Goal: Navigation & Orientation: Find specific page/section

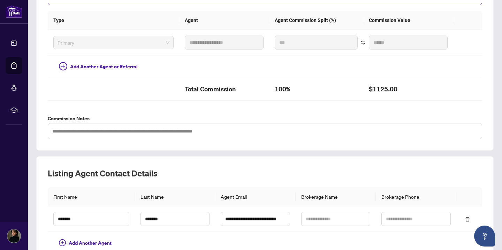
scroll to position [234, 0]
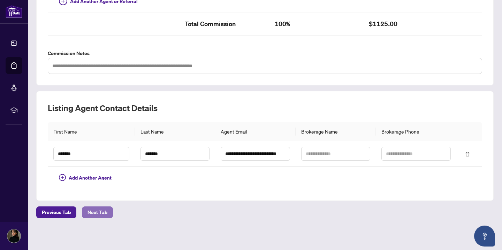
click at [106, 209] on span "Next Tab" at bounding box center [98, 212] width 20 height 11
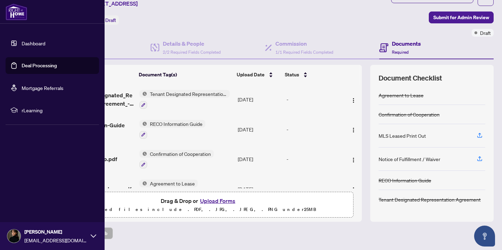
click at [22, 44] on link "Dashboard" at bounding box center [34, 43] width 24 height 6
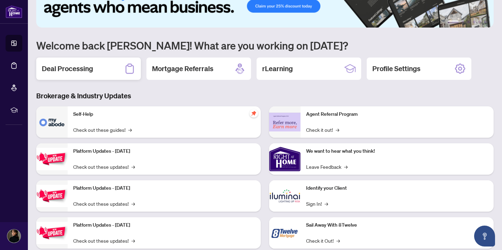
click at [112, 70] on div "Deal Processing" at bounding box center [88, 69] width 105 height 22
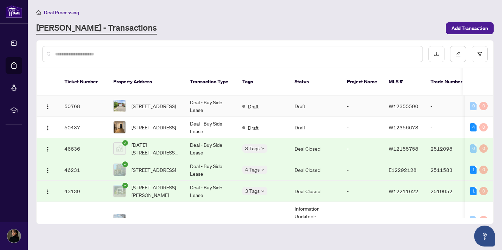
click at [151, 108] on td "[STREET_ADDRESS]" at bounding box center [146, 106] width 77 height 21
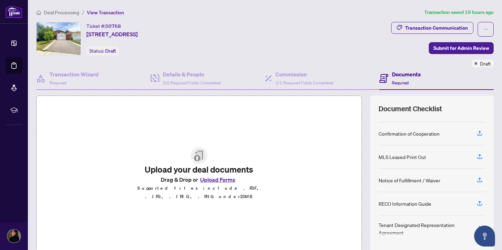
scroll to position [18, 0]
click at [476, 201] on button "button" at bounding box center [479, 203] width 11 height 12
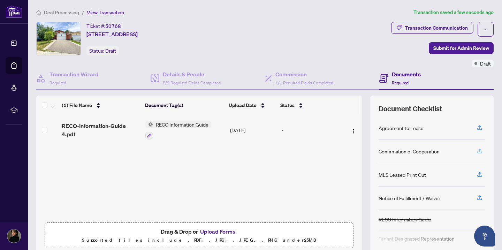
click at [481, 150] on icon "button" at bounding box center [480, 151] width 6 height 6
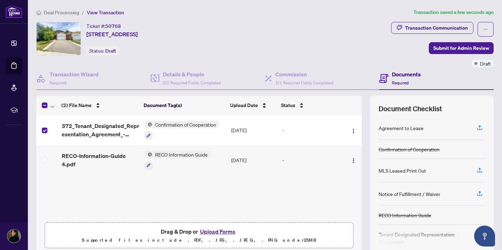
scroll to position [6, 0]
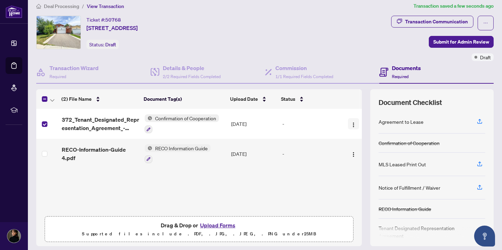
click at [351, 125] on img "button" at bounding box center [354, 125] width 6 height 6
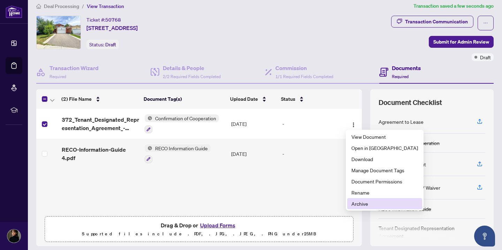
click at [357, 203] on span "Archive" at bounding box center [385, 204] width 67 height 8
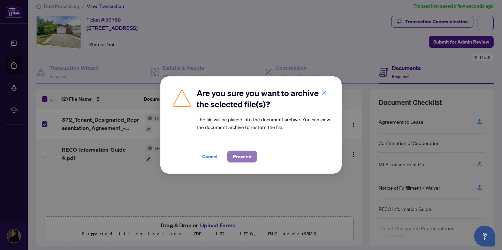
click at [249, 155] on span "Proceed" at bounding box center [242, 156] width 18 height 11
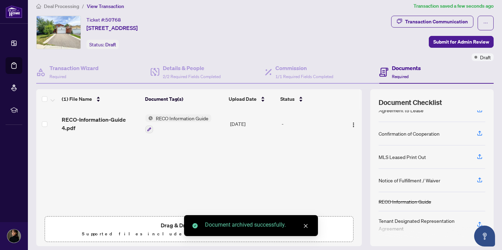
scroll to position [14, 0]
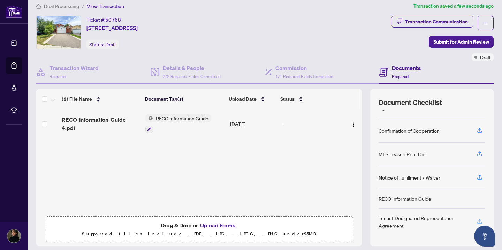
click at [477, 220] on icon "button" at bounding box center [480, 221] width 6 height 6
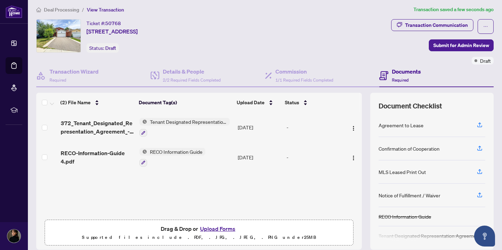
scroll to position [2, 0]
click at [481, 126] on icon "button" at bounding box center [479, 127] width 5 height 2
click at [480, 123] on icon "button" at bounding box center [480, 125] width 6 height 6
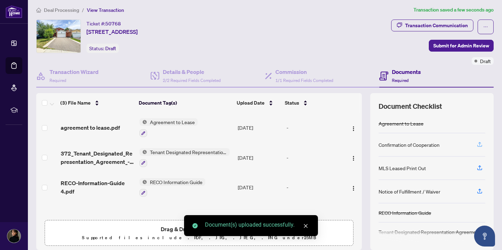
click at [477, 144] on icon "button" at bounding box center [480, 144] width 6 height 6
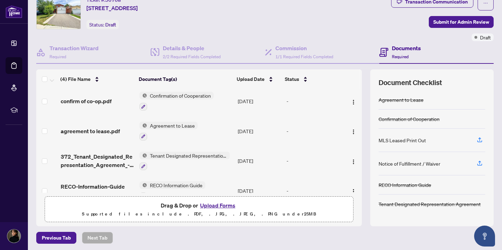
scroll to position [0, 0]
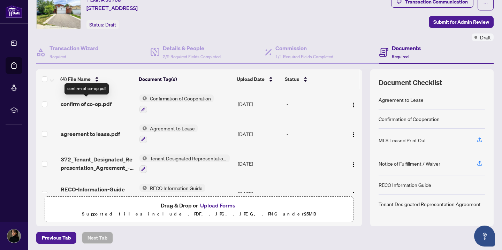
click at [106, 104] on span "confirm of co-op.pdf" at bounding box center [86, 104] width 51 height 8
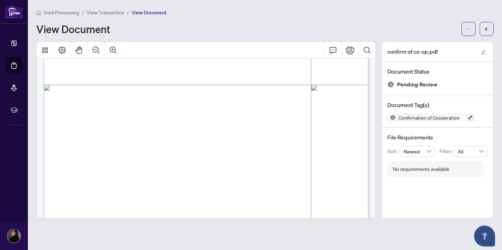
scroll to position [706, 0]
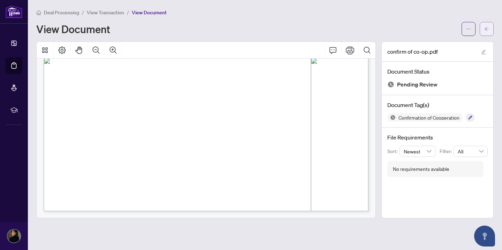
click at [484, 26] on button "button" at bounding box center [487, 29] width 14 height 14
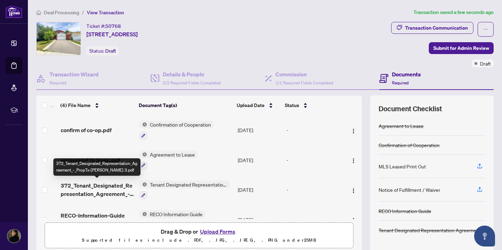
click at [92, 161] on div "372_Tenant_Designated_Representation_Agreement_-_PropTx-[PERSON_NAME] 3.pdf" at bounding box center [96, 166] width 87 height 17
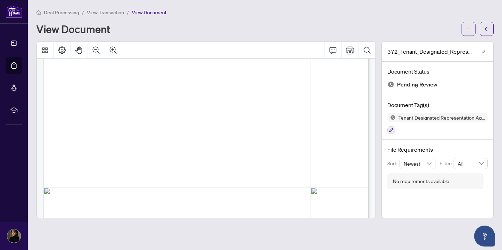
scroll to position [2000, 0]
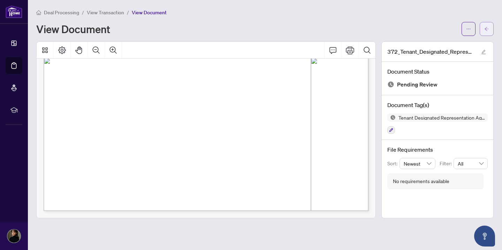
click at [488, 33] on span "button" at bounding box center [486, 28] width 5 height 11
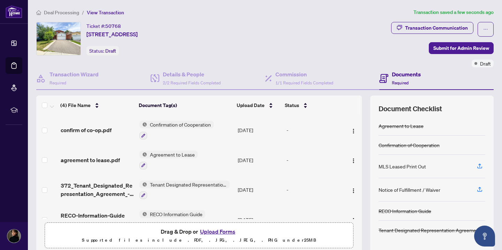
scroll to position [17, 0]
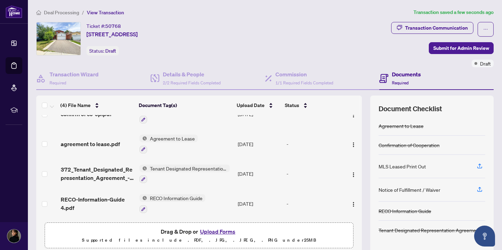
click at [92, 171] on span "372_Tenant_Designated_Representation_Agreement_-_PropTx-[PERSON_NAME] 3.pdf" at bounding box center [97, 173] width 73 height 17
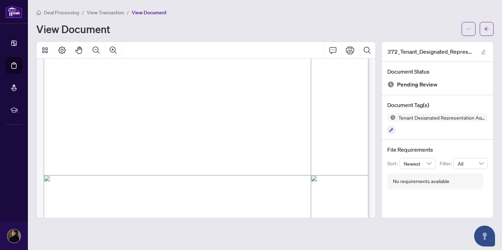
scroll to position [2000, 0]
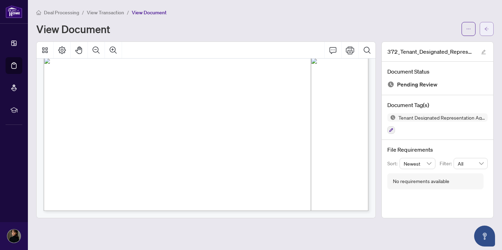
click at [486, 32] on span "button" at bounding box center [486, 28] width 5 height 11
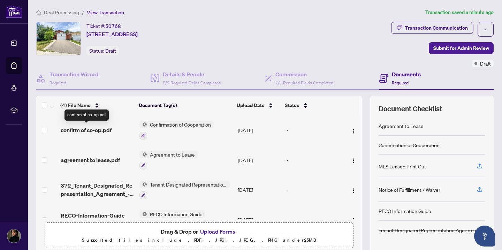
click at [97, 132] on span "confirm of co-op.pdf" at bounding box center [86, 130] width 51 height 8
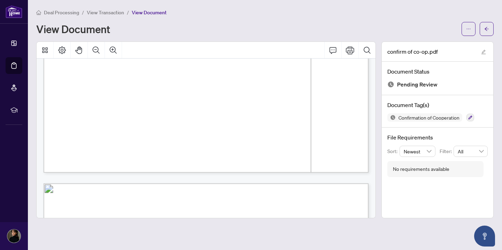
scroll to position [359, 0]
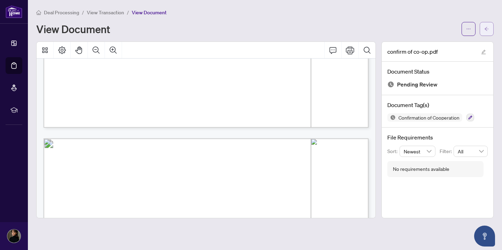
click at [487, 27] on icon "arrow-left" at bounding box center [486, 29] width 5 height 5
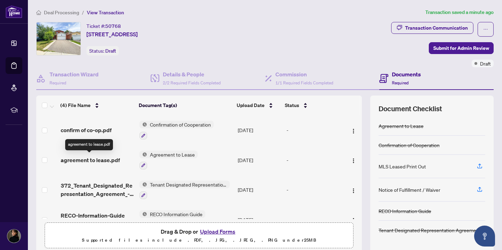
click at [95, 156] on span "agreement to lease.pdf" at bounding box center [90, 160] width 59 height 8
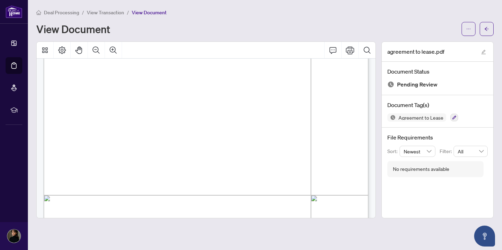
scroll to position [2000, 0]
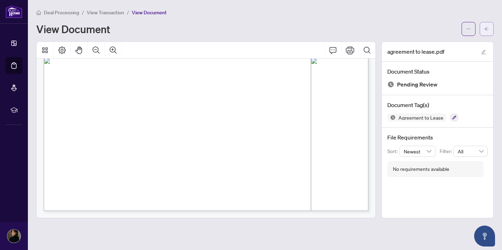
click at [487, 32] on span "button" at bounding box center [486, 28] width 5 height 11
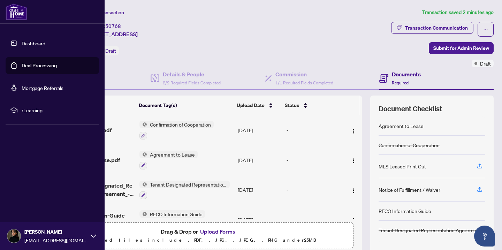
click at [28, 46] on link "Dashboard" at bounding box center [34, 43] width 24 height 6
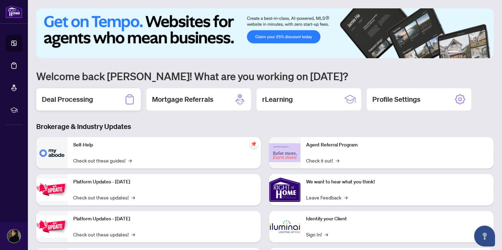
click at [108, 94] on div "Deal Processing" at bounding box center [88, 99] width 105 height 22
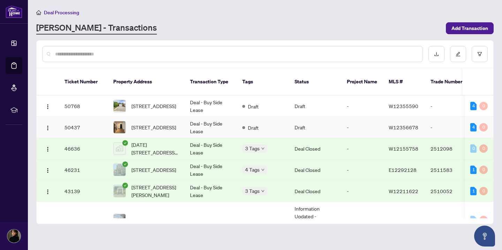
click at [175, 128] on td "[STREET_ADDRESS]" at bounding box center [146, 127] width 77 height 21
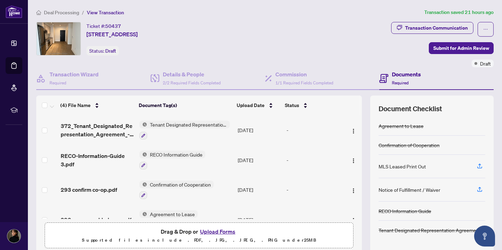
scroll to position [17, 0]
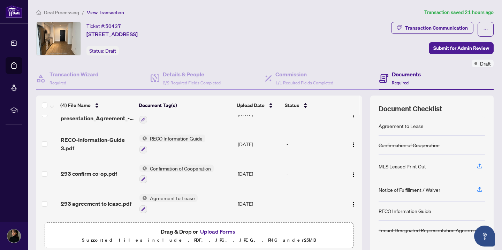
click at [88, 174] on span "293 confirm co-op.pdf" at bounding box center [89, 174] width 57 height 8
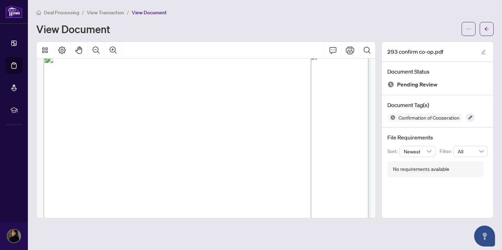
scroll to position [444, 0]
click at [488, 23] on span "button" at bounding box center [486, 28] width 5 height 11
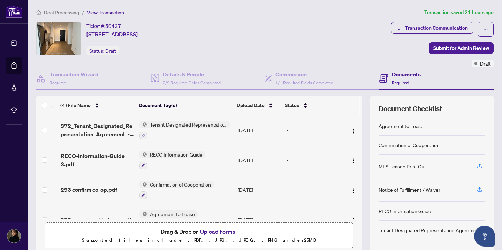
scroll to position [17, 0]
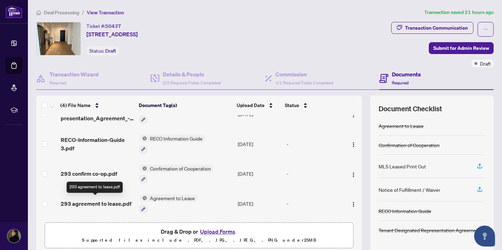
click at [104, 200] on span "293 agreement to lease.pdf" at bounding box center [96, 204] width 71 height 8
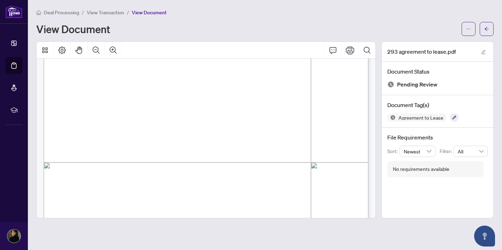
scroll to position [1080, 0]
click at [486, 35] on button "button" at bounding box center [487, 29] width 14 height 14
